Goal: Information Seeking & Learning: Understand process/instructions

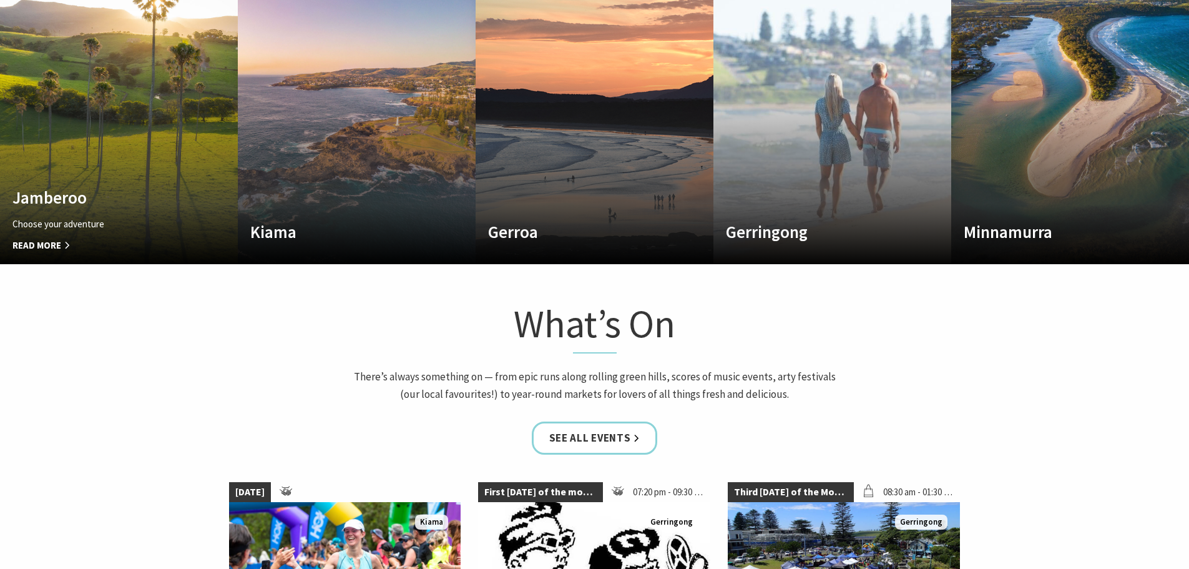
scroll to position [936, 0]
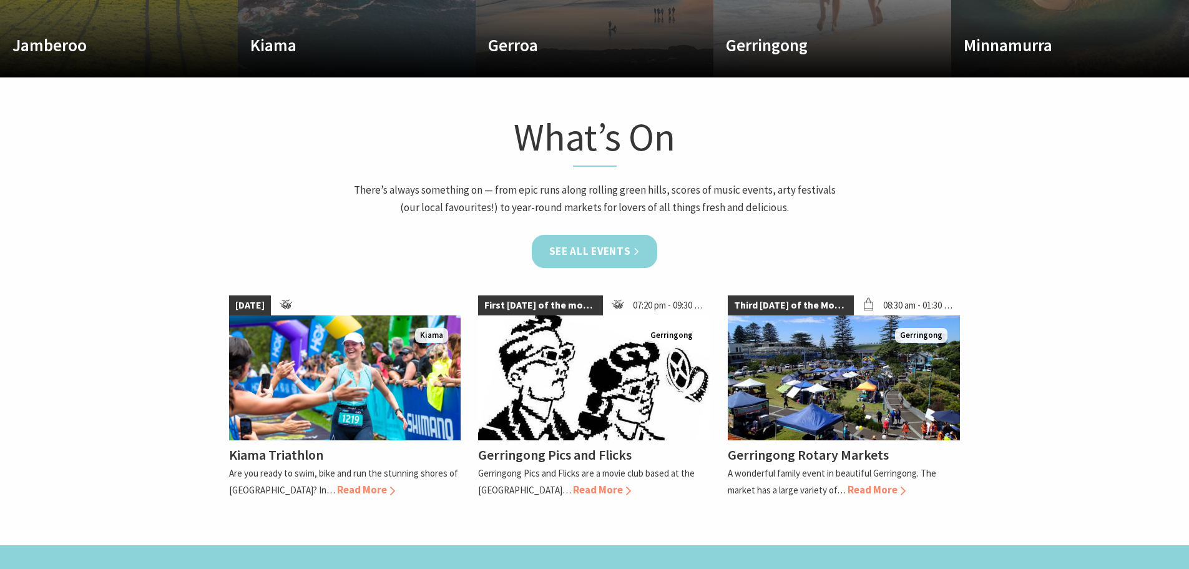
click at [646, 248] on link "See all Events" at bounding box center [595, 251] width 126 height 33
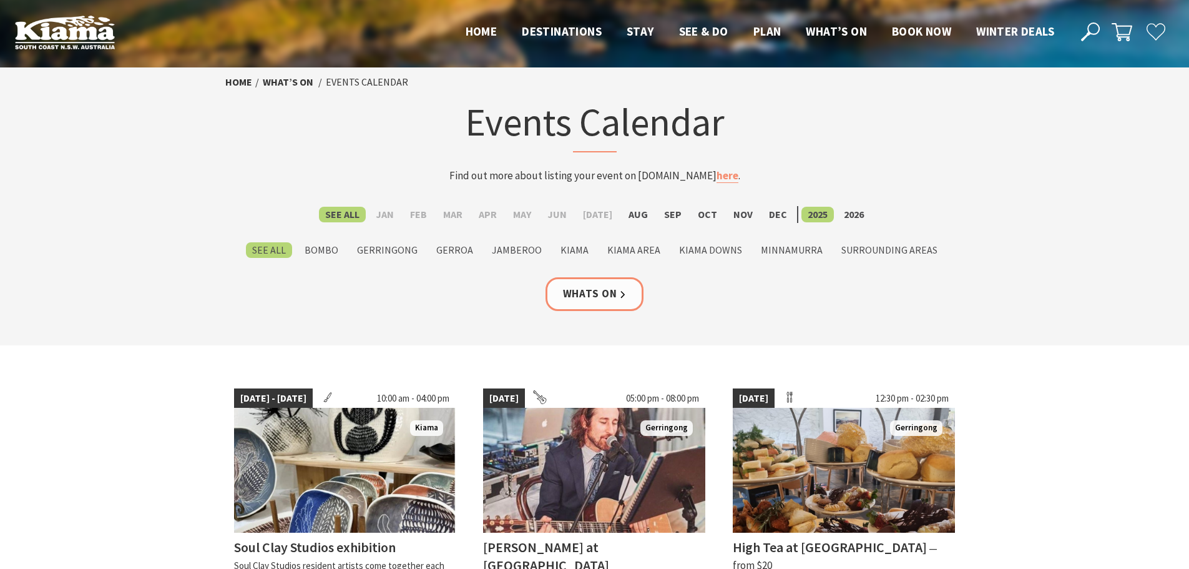
click at [47, 22] on img at bounding box center [65, 32] width 100 height 34
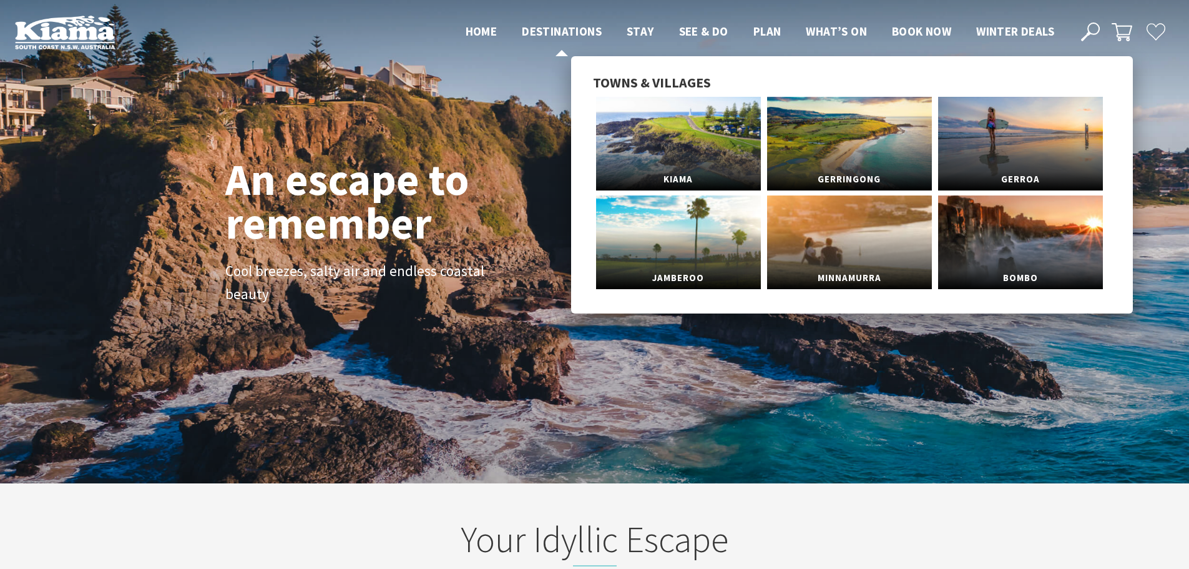
scroll to position [19, 1198]
click at [585, 34] on span "Destinations" at bounding box center [562, 31] width 80 height 15
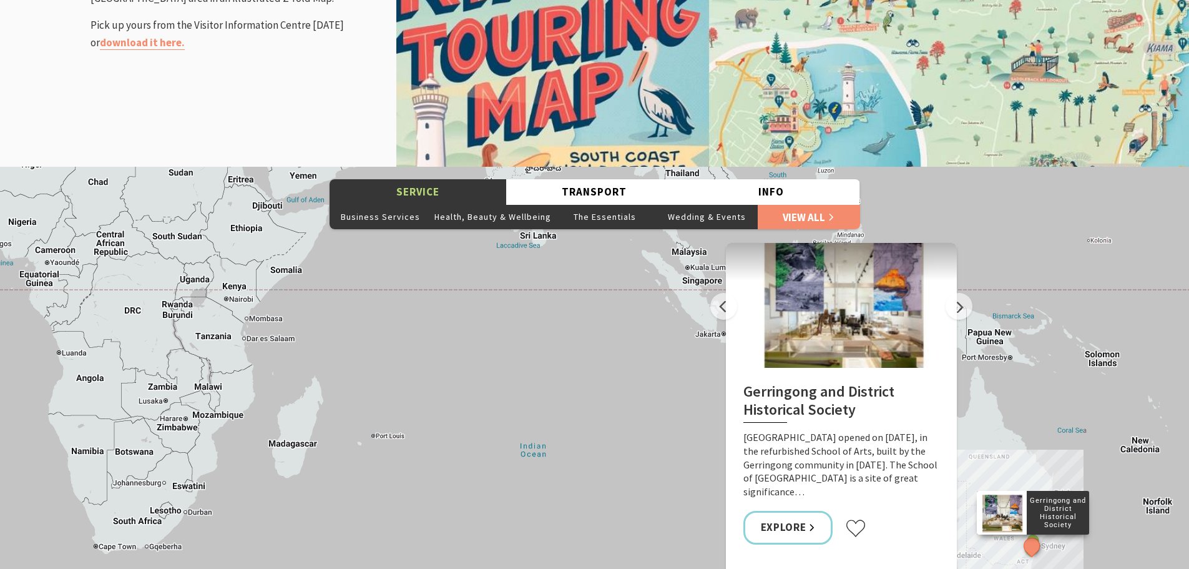
scroll to position [1810, 0]
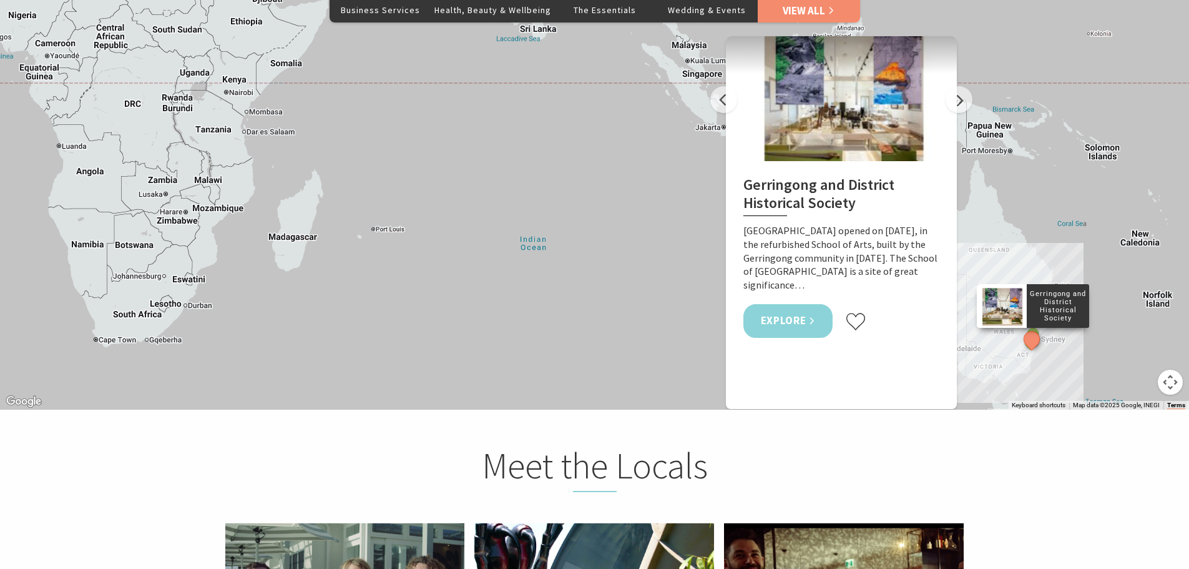
click at [797, 337] on link "Explore" at bounding box center [788, 320] width 90 height 33
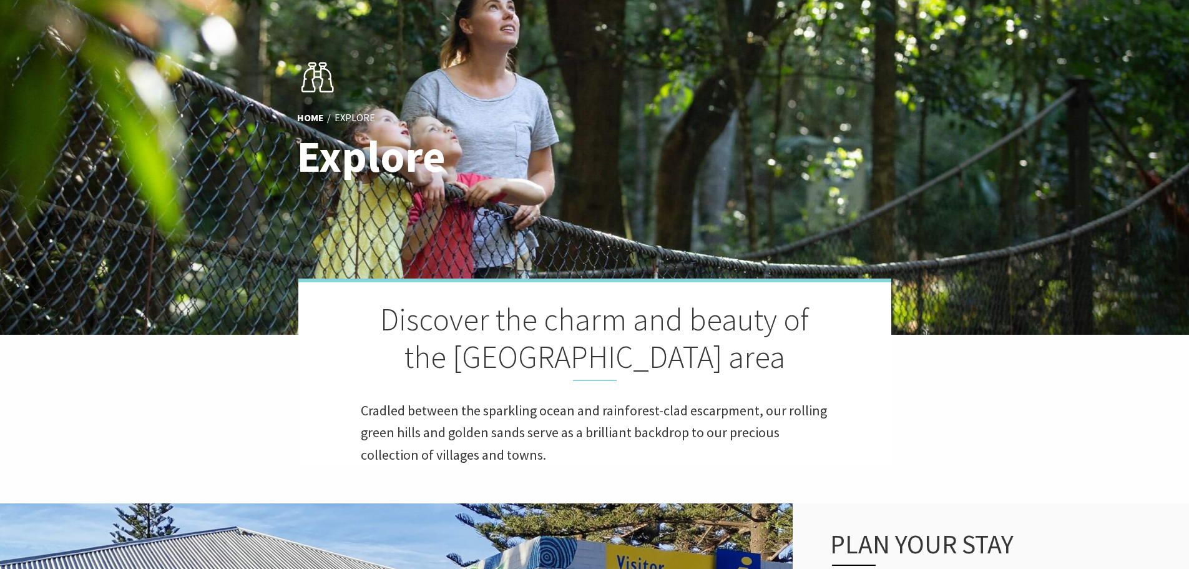
scroll to position [0, 0]
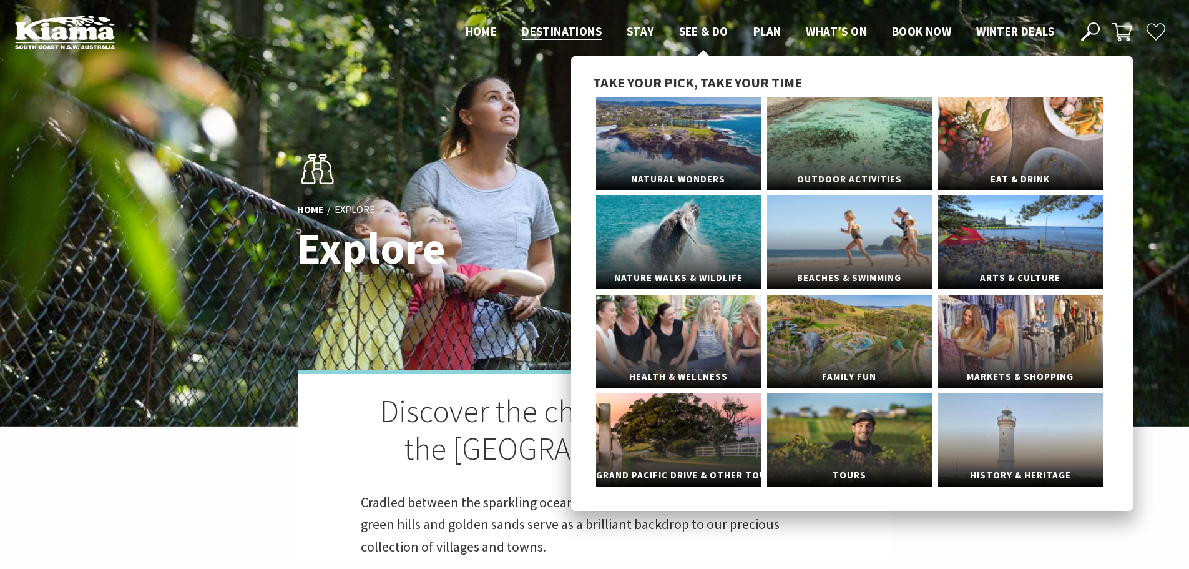
click at [679, 27] on span "See & Do" at bounding box center [703, 31] width 49 height 15
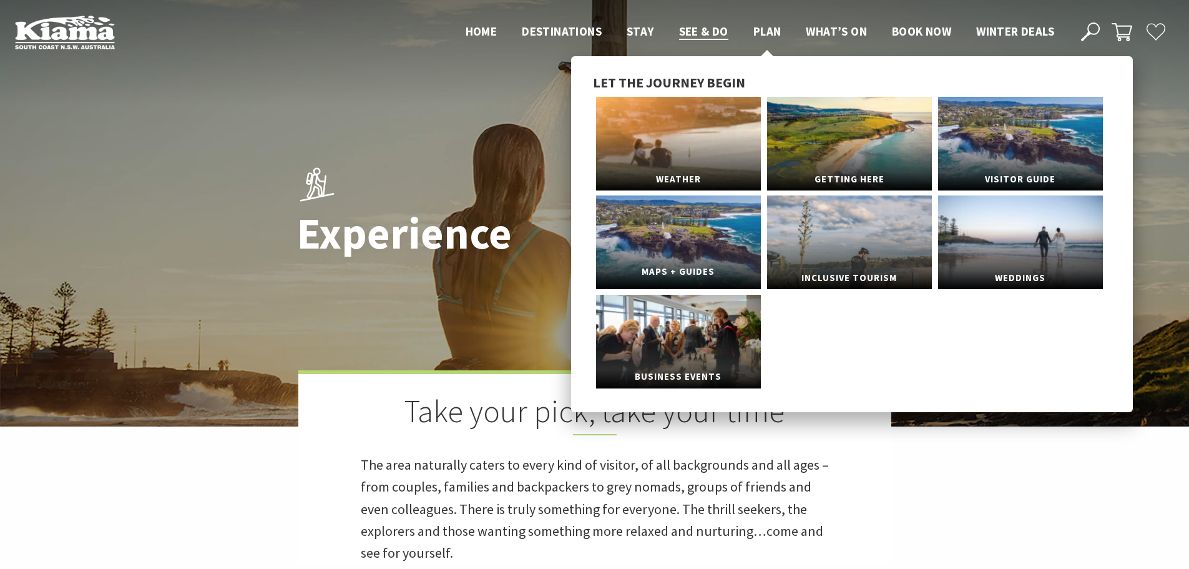
click at [728, 247] on link "Maps + Guides" at bounding box center [678, 242] width 165 height 94
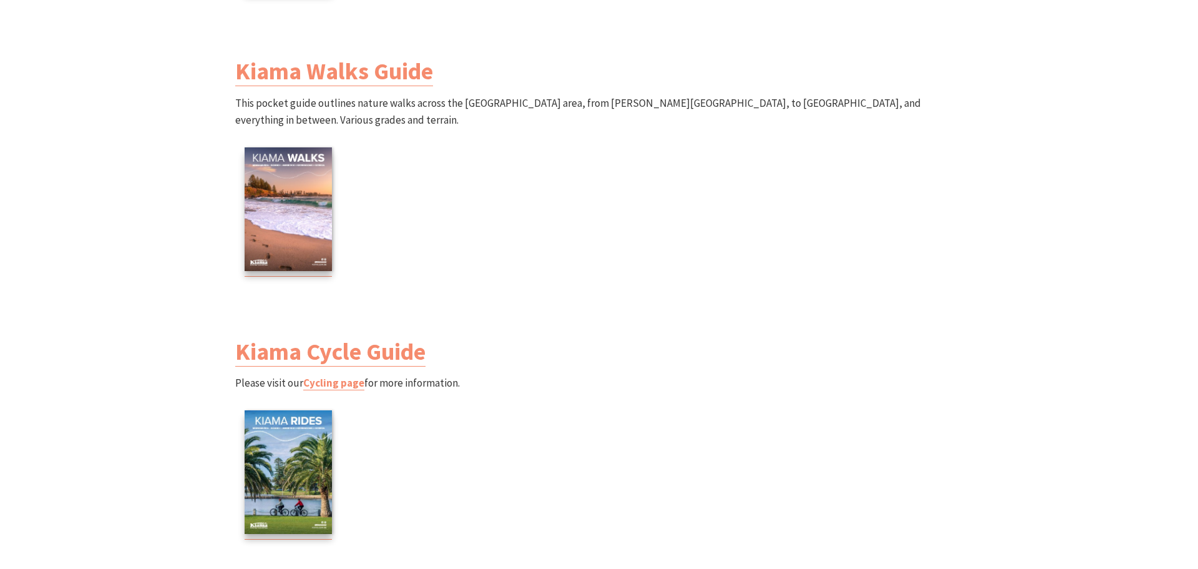
scroll to position [1560, 0]
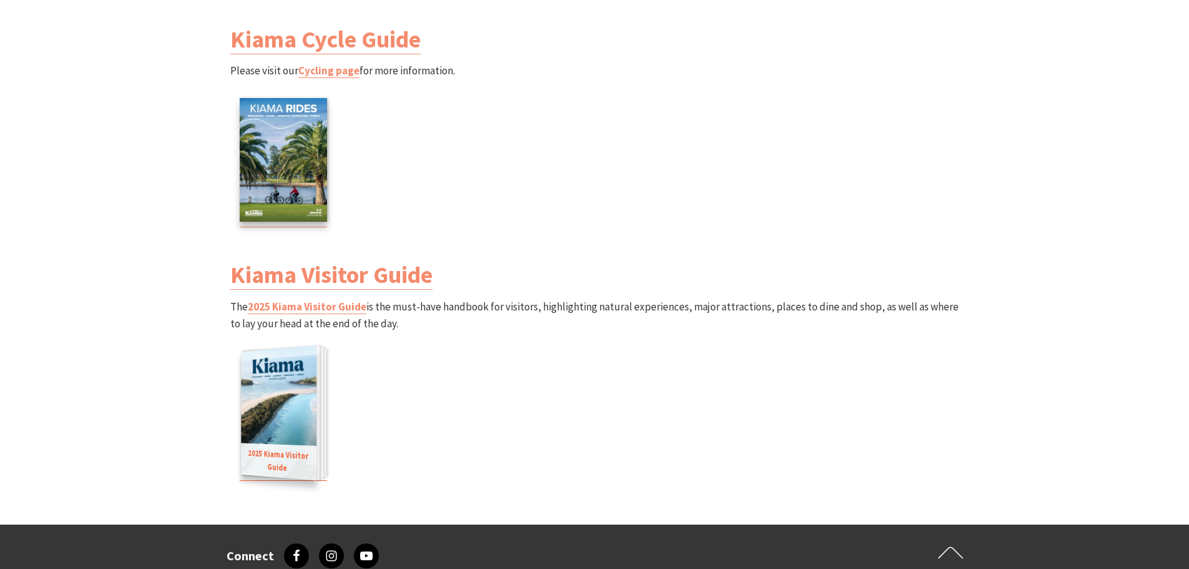
click at [273, 419] on img at bounding box center [279, 412] width 76 height 135
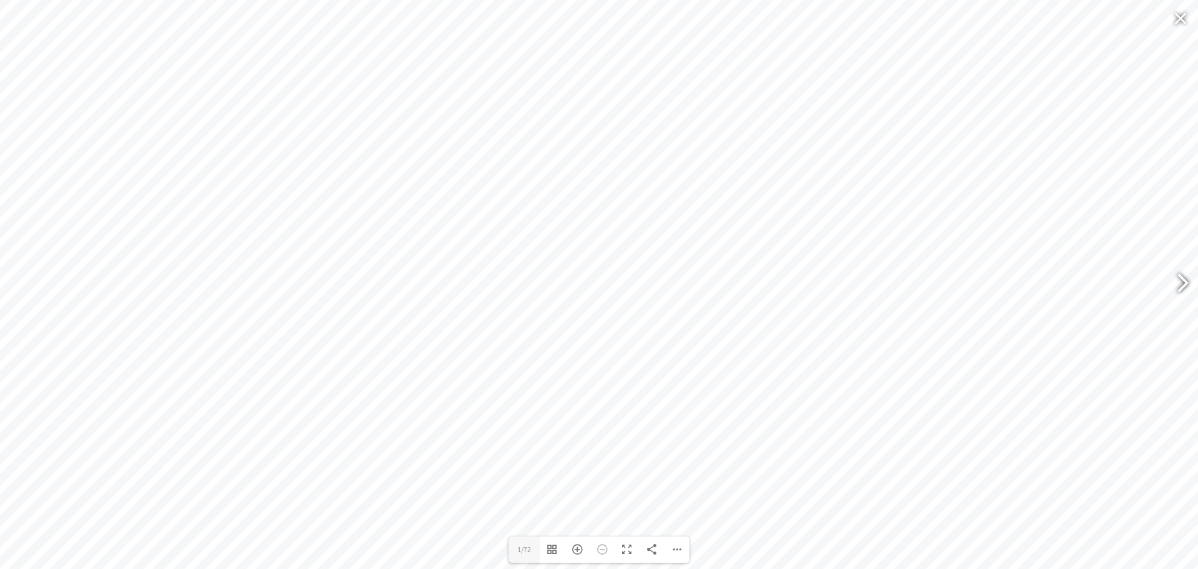
click at [1183, 283] on div at bounding box center [1177, 285] width 29 height 46
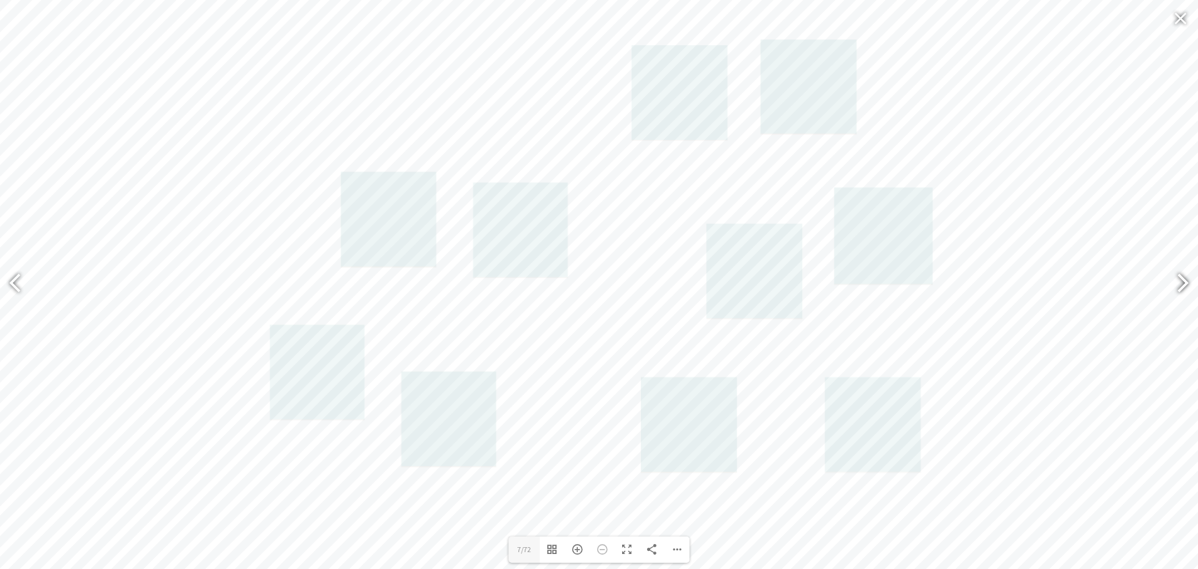
click at [1182, 289] on div at bounding box center [1177, 285] width 29 height 46
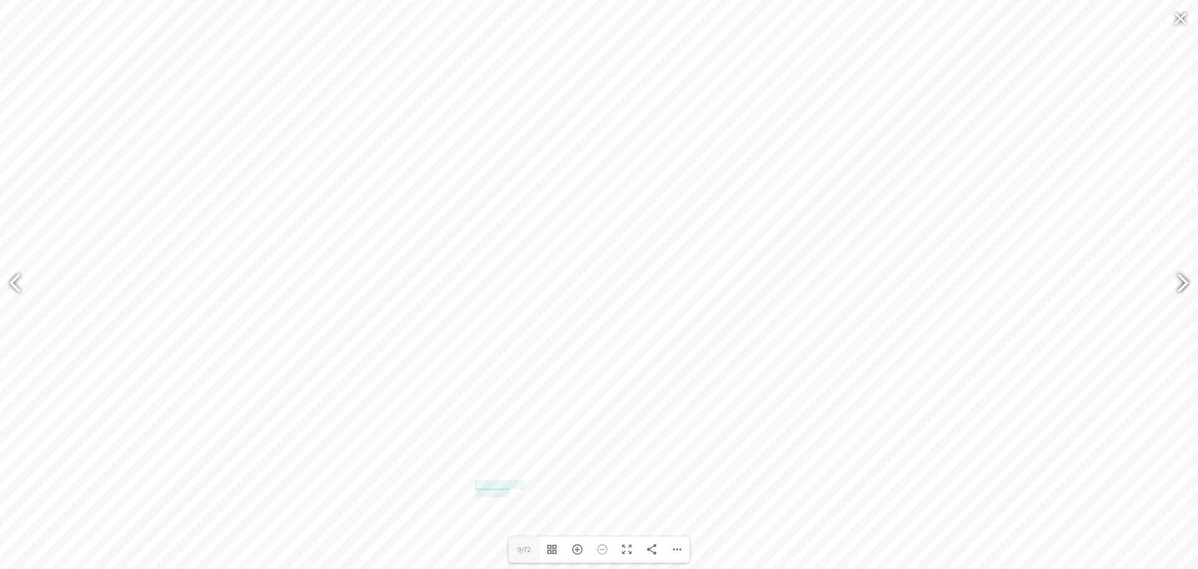
click at [1182, 289] on div at bounding box center [1177, 285] width 29 height 46
click at [571, 551] on div "Zoom In" at bounding box center [577, 549] width 25 height 26
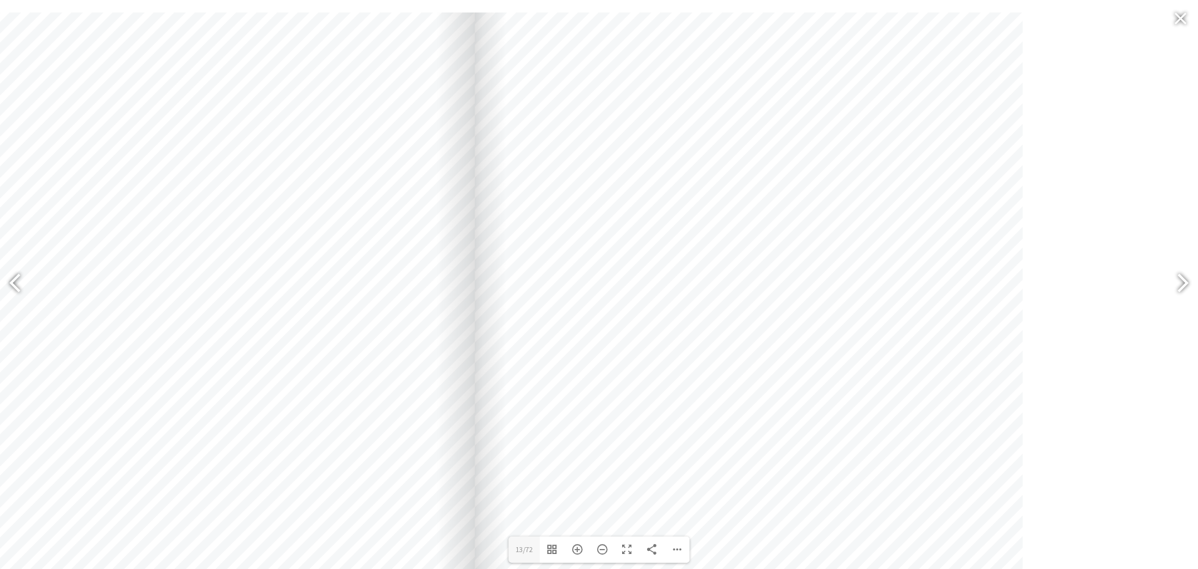
drag, startPoint x: 950, startPoint y: 223, endPoint x: 816, endPoint y: 419, distance: 237.5
click at [816, 419] on div at bounding box center [749, 400] width 548 height 776
click at [1170, 296] on div at bounding box center [1177, 285] width 29 height 46
click at [615, 546] on div "Toggle Fullscreen" at bounding box center [627, 549] width 25 height 26
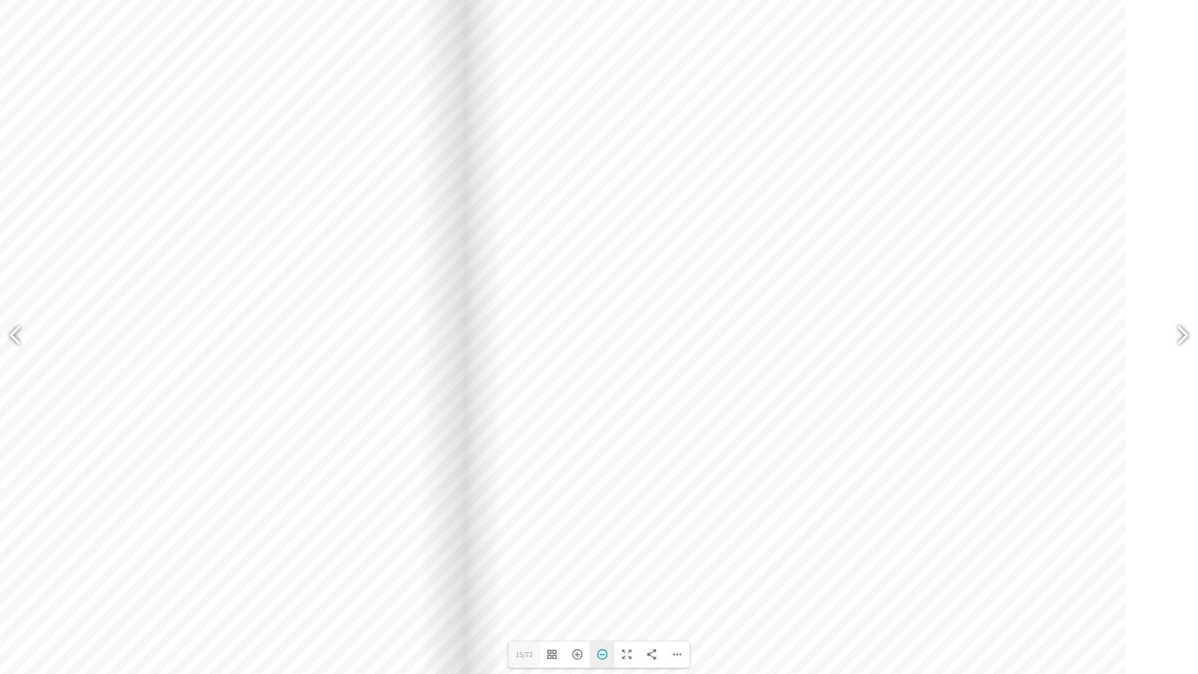
click at [606, 568] on div "Zoom Out" at bounding box center [602, 655] width 25 height 26
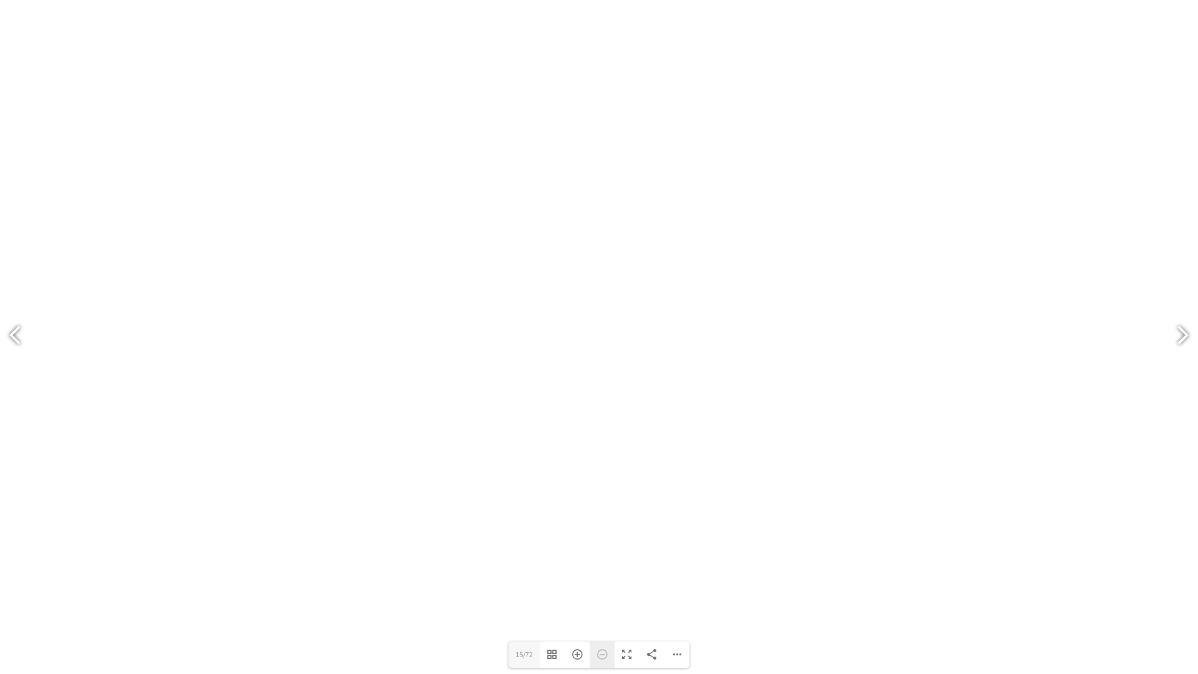
click at [606, 568] on div "Zoom Out" at bounding box center [602, 655] width 25 height 26
click at [1188, 349] on div at bounding box center [1177, 337] width 29 height 46
click at [1188, 351] on div at bounding box center [1182, 337] width 31 height 62
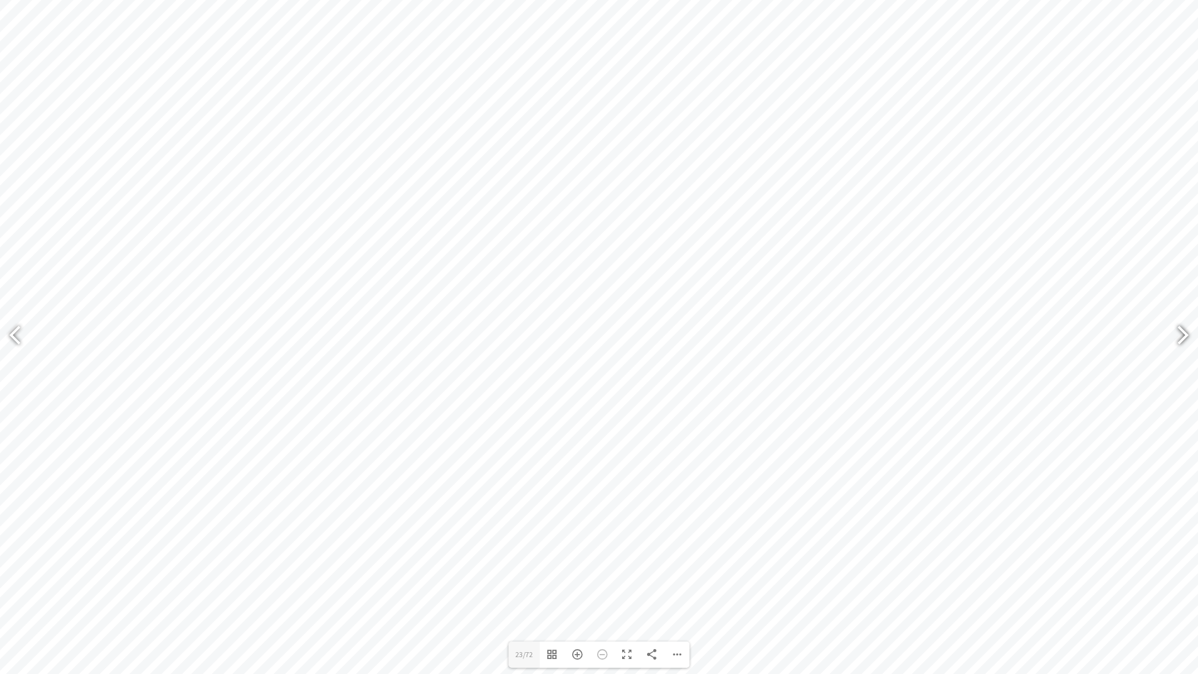
click at [1188, 351] on div at bounding box center [1182, 337] width 31 height 62
click at [1188, 364] on div at bounding box center [1182, 337] width 31 height 62
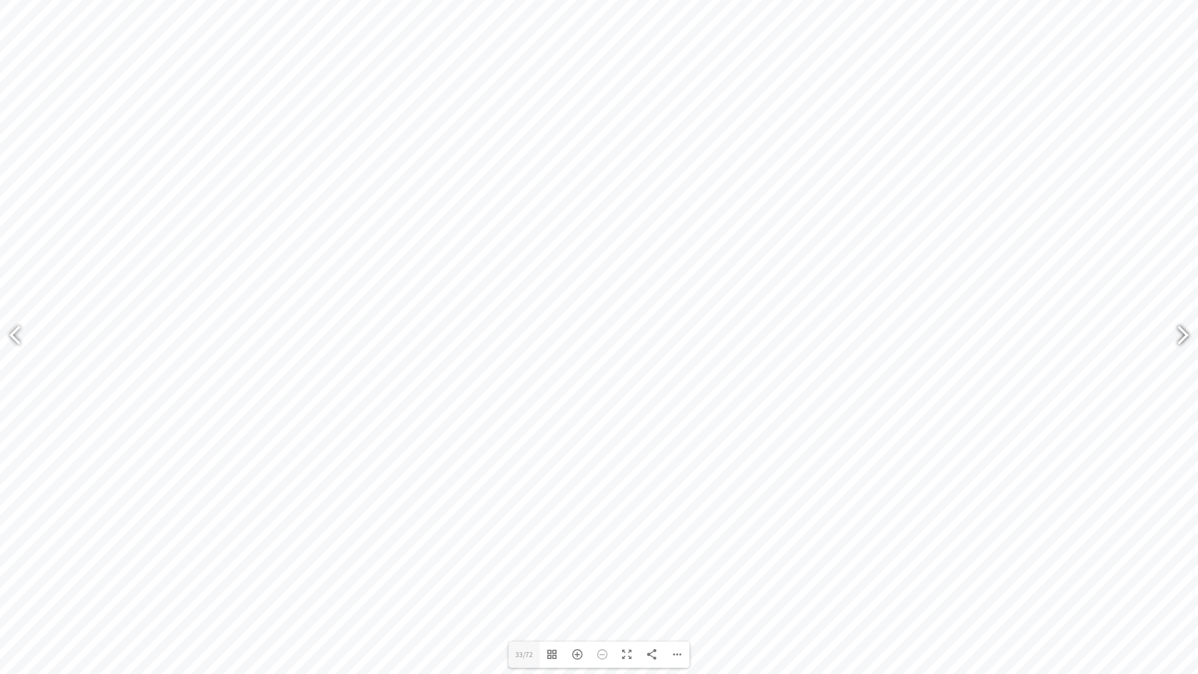
click at [1185, 343] on div at bounding box center [1177, 337] width 29 height 46
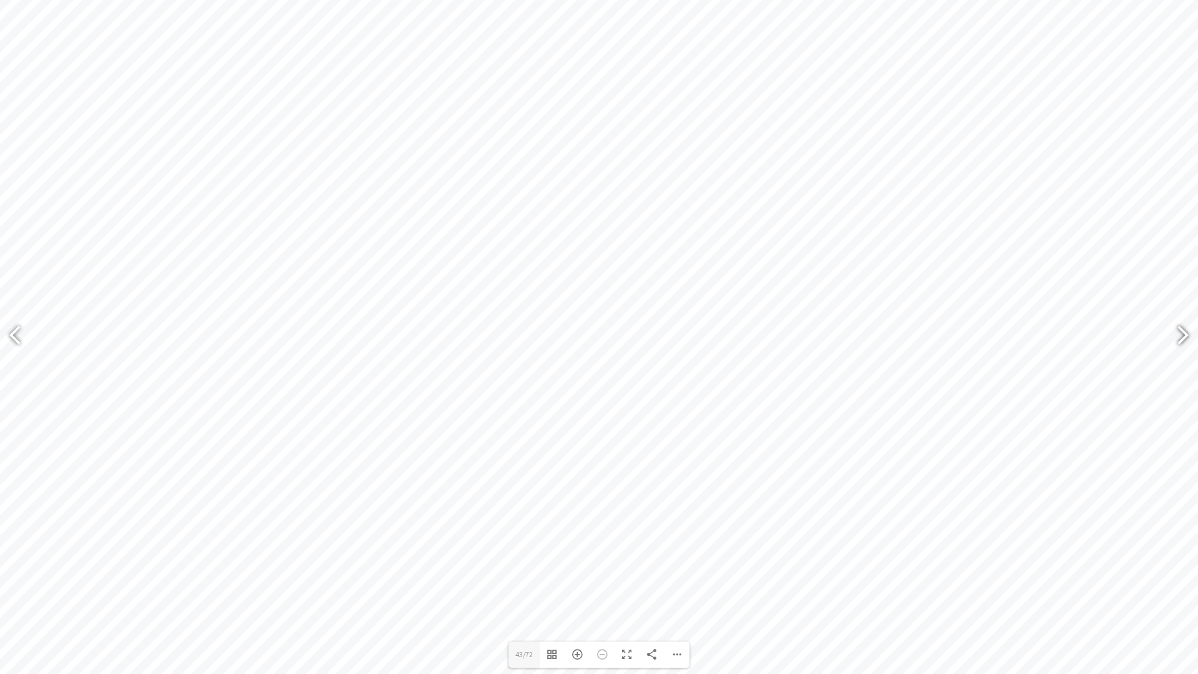
click at [1185, 343] on div at bounding box center [1177, 337] width 29 height 46
click at [2, 320] on div at bounding box center [15, 337] width 31 height 62
click at [1171, 336] on div at bounding box center [1177, 337] width 29 height 46
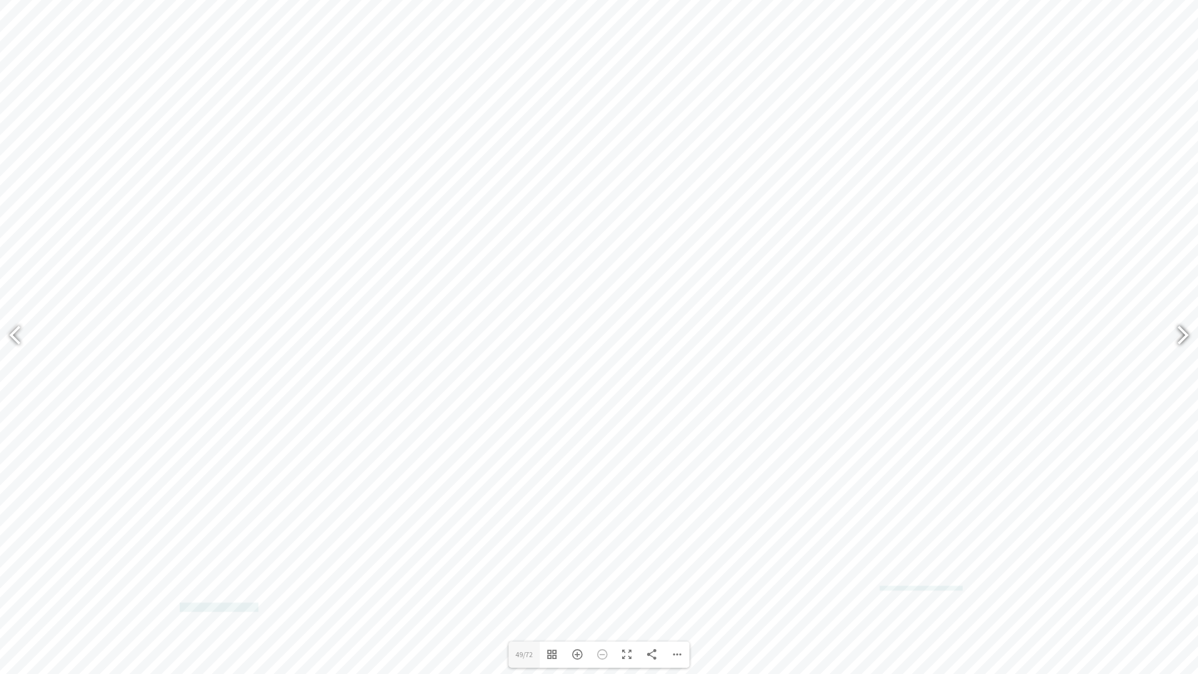
click at [1171, 336] on div at bounding box center [1177, 337] width 29 height 46
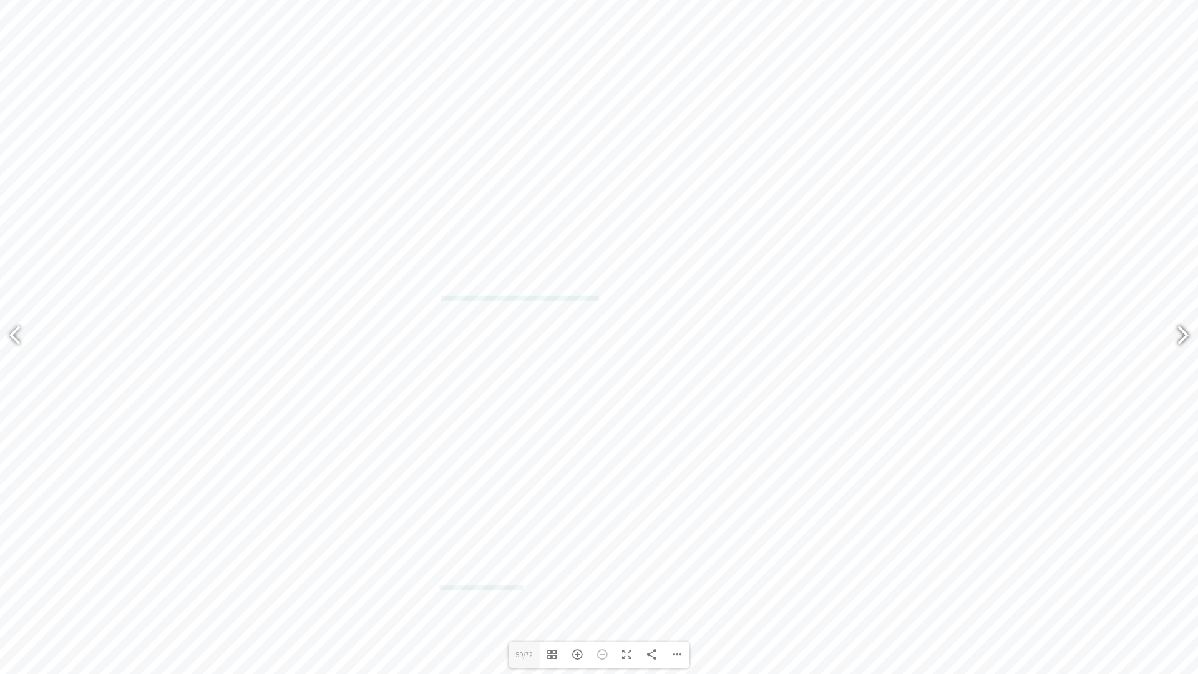
click at [1171, 336] on div at bounding box center [1177, 337] width 29 height 46
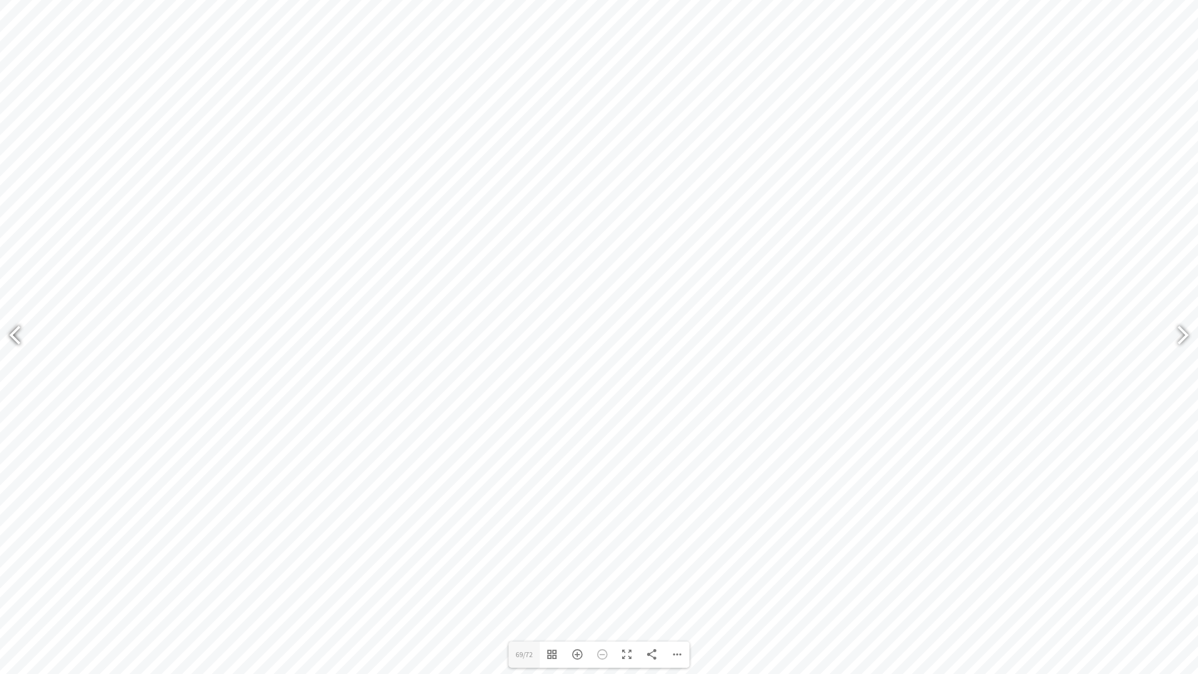
click at [26, 334] on div at bounding box center [20, 337] width 29 height 46
click at [1188, 353] on div at bounding box center [1182, 337] width 31 height 62
click at [1188, 337] on div at bounding box center [1182, 337] width 31 height 62
click at [1188, 336] on div at bounding box center [1182, 337] width 31 height 62
type input "72"
